Goal: Transaction & Acquisition: Obtain resource

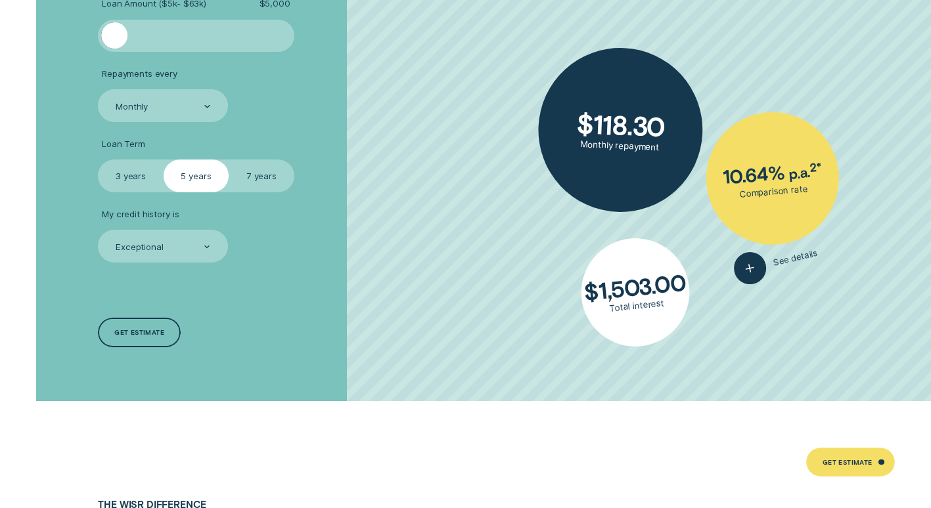
scroll to position [2167, 0]
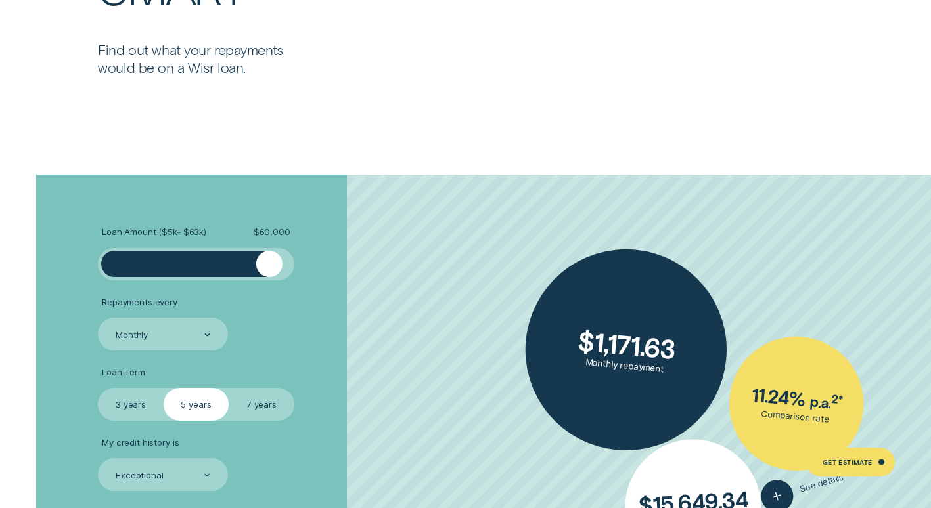
drag, startPoint x: 117, startPoint y: 265, endPoint x: 269, endPoint y: 271, distance: 151.8
click at [269, 271] on div at bounding box center [269, 264] width 26 height 26
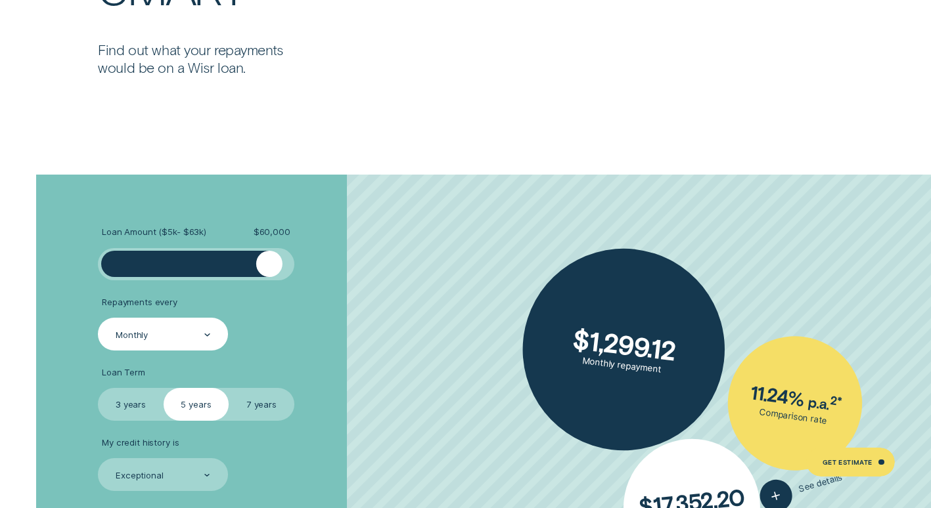
click at [182, 340] on div "Monthly" at bounding box center [162, 335] width 96 height 12
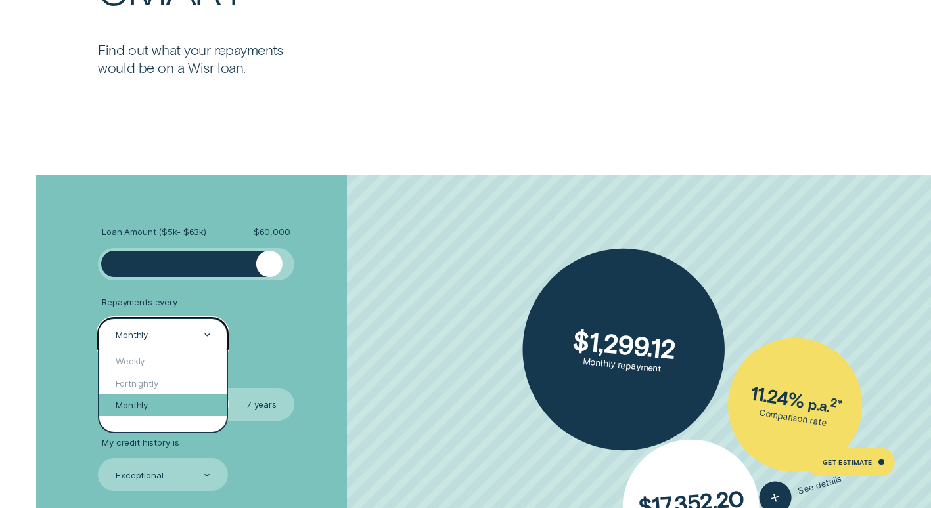
click at [172, 403] on div "Monthly" at bounding box center [162, 405] width 127 height 22
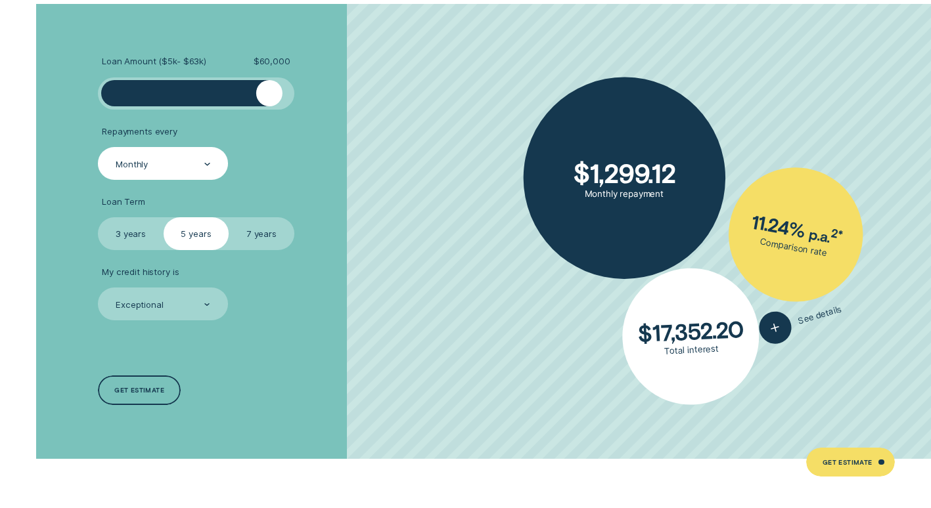
scroll to position [2364, 0]
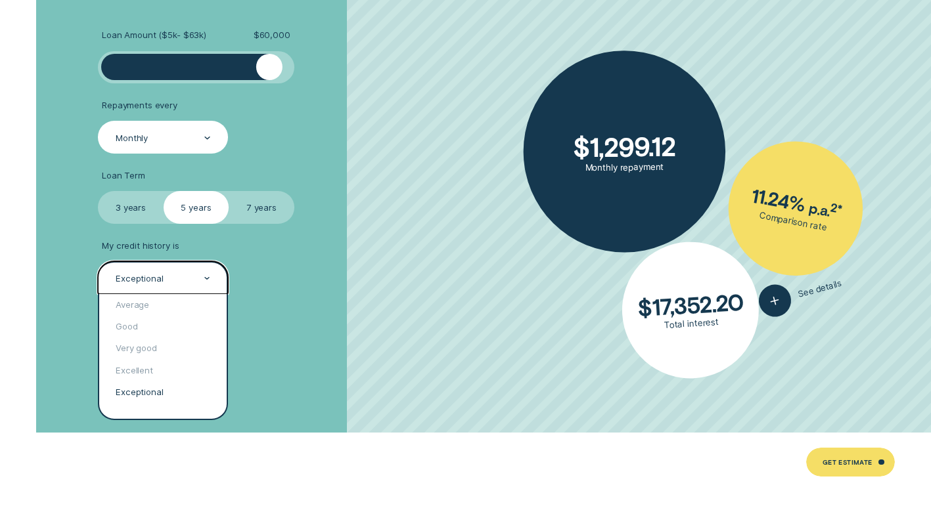
click at [196, 284] on div "Exceptional" at bounding box center [162, 279] width 96 height 12
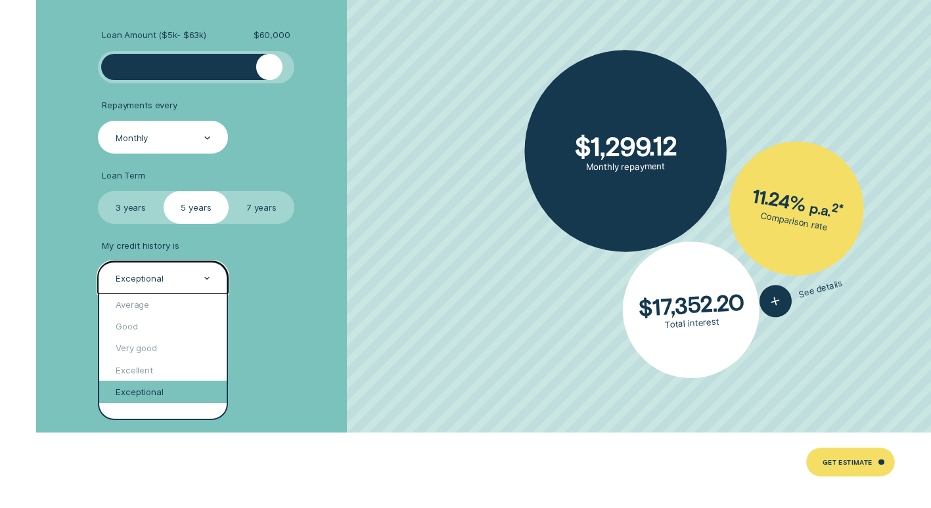
click at [172, 391] on div "Exceptional" at bounding box center [162, 392] width 127 height 22
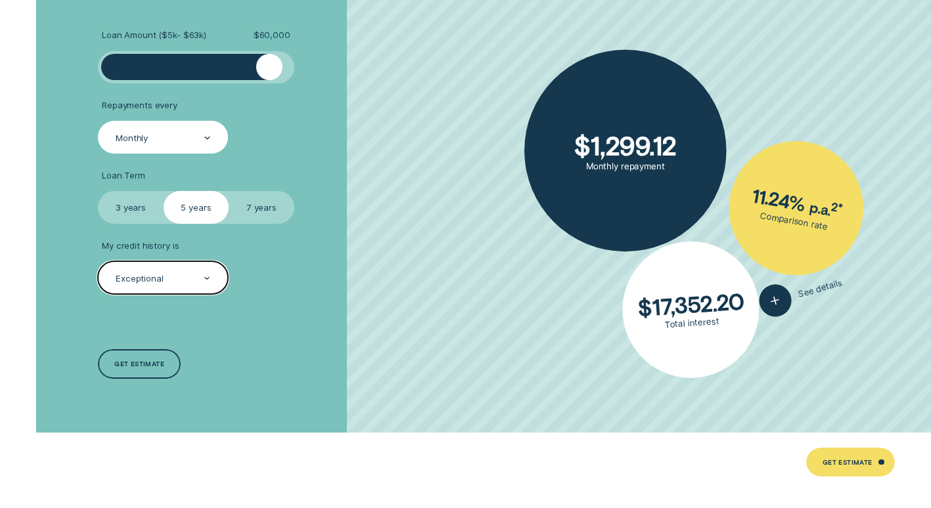
click at [269, 372] on div "Loan Amount ( $5k - $63k ) $ 60,000 Repayments every Monthly Loan Term Select L…" at bounding box center [248, 205] width 311 height 455
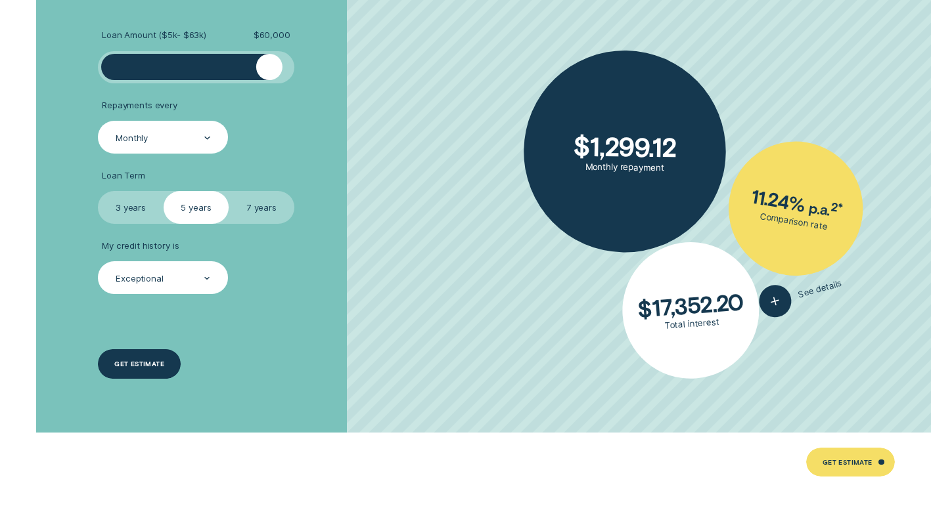
click at [169, 363] on div "Get estimate" at bounding box center [139, 364] width 83 height 30
